Goal: Find specific page/section: Find specific page/section

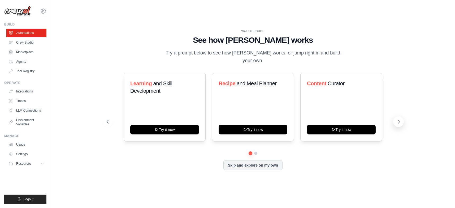
click at [398, 119] on icon at bounding box center [399, 121] width 5 height 5
click at [107, 120] on icon at bounding box center [107, 121] width 2 height 3
click at [27, 41] on link "Crew Studio" at bounding box center [27, 42] width 40 height 8
click at [21, 41] on link "Crew Studio" at bounding box center [27, 42] width 40 height 8
